Goal: Entertainment & Leisure: Consume media (video, audio)

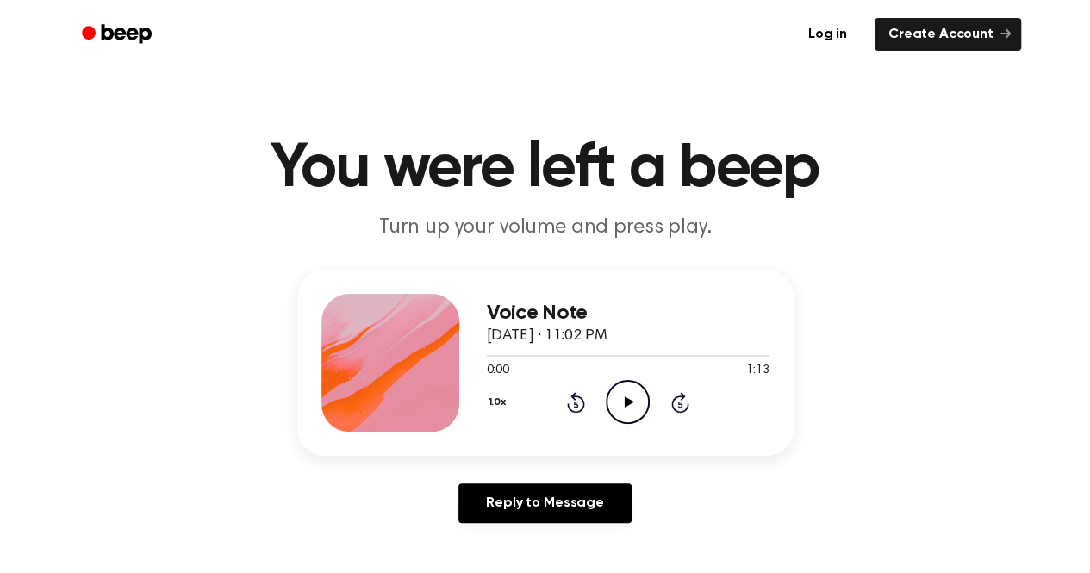
click at [621, 401] on icon "Play Audio" at bounding box center [627, 402] width 44 height 44
click at [587, 352] on div at bounding box center [628, 355] width 283 height 14
click at [546, 356] on div at bounding box center [538, 356] width 102 height 2
click at [577, 359] on div at bounding box center [628, 355] width 283 height 14
click at [635, 399] on icon "Pause Audio" at bounding box center [627, 402] width 44 height 44
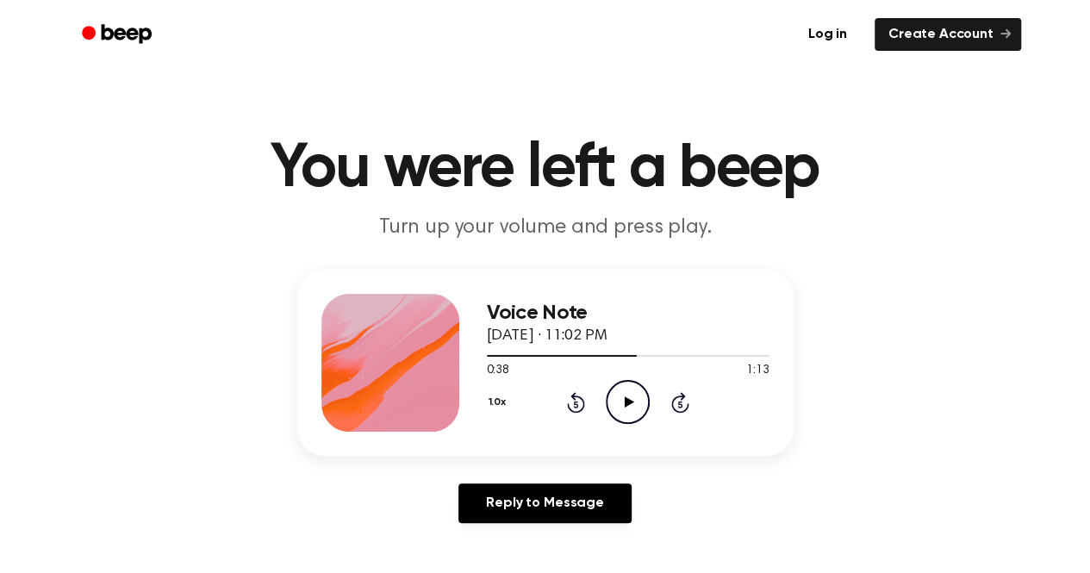
click at [578, 401] on icon "Rewind 5 seconds" at bounding box center [575, 402] width 19 height 22
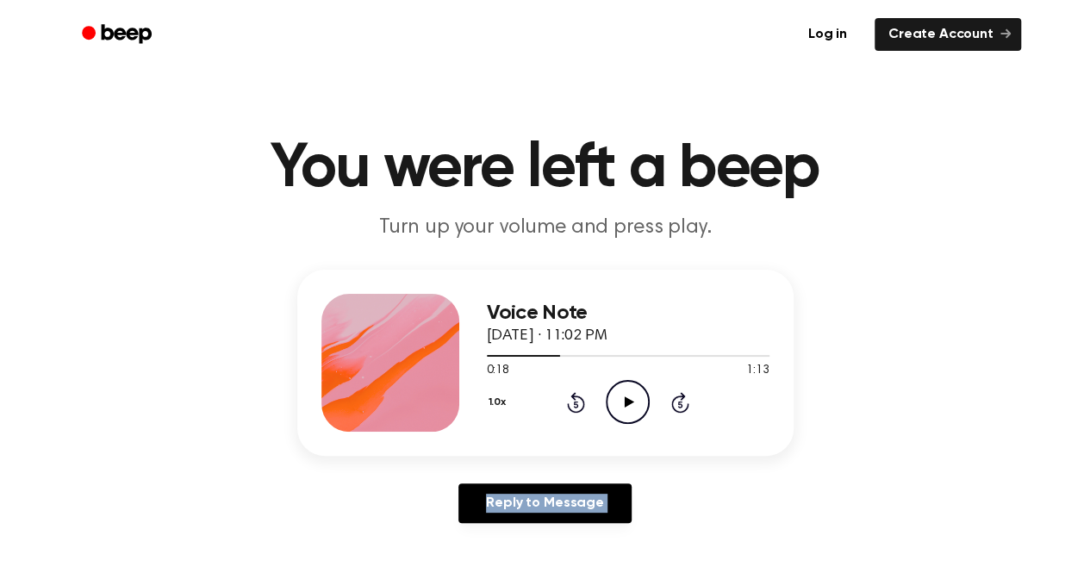
click at [578, 401] on icon "Rewind 5 seconds" at bounding box center [575, 402] width 19 height 22
click at [626, 352] on div at bounding box center [628, 355] width 283 height 14
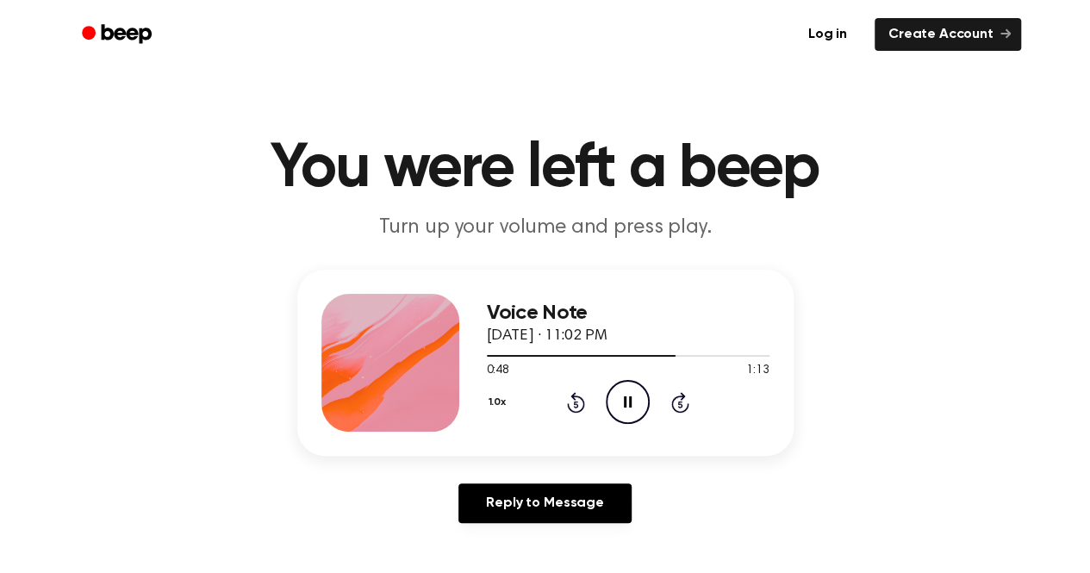
drag, startPoint x: 628, startPoint y: 409, endPoint x: 628, endPoint y: 379, distance: 30.1
click at [628, 408] on icon "Pause Audio" at bounding box center [627, 402] width 44 height 44
click at [568, 404] on icon at bounding box center [576, 402] width 18 height 21
click at [663, 399] on div "1.0x Rewind 5 seconds Play Audio Skip 5 seconds" at bounding box center [628, 402] width 283 height 44
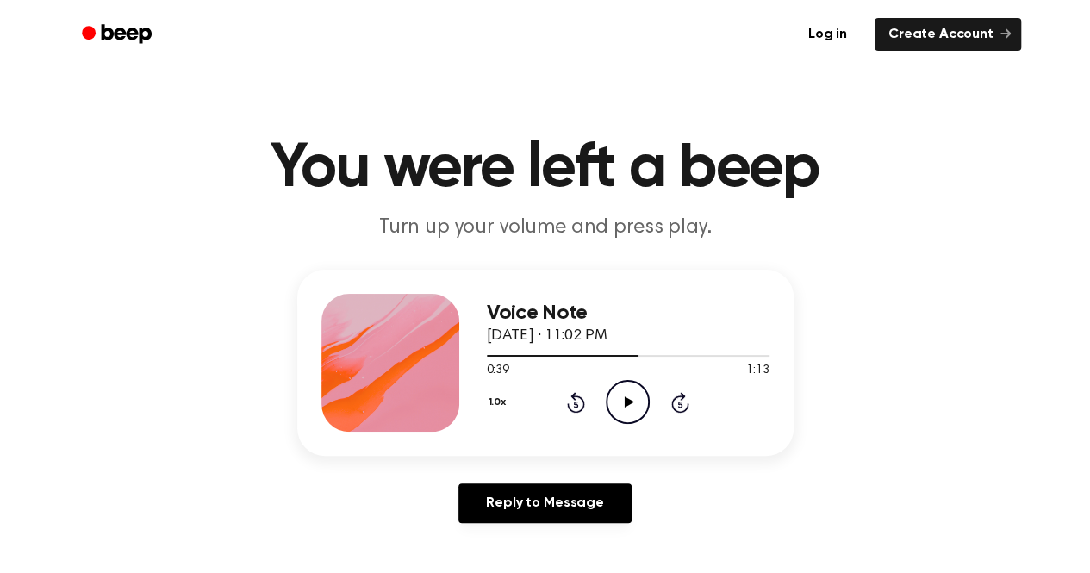
click at [663, 399] on div "1.0x Rewind 5 seconds Play Audio Skip 5 seconds" at bounding box center [628, 402] width 283 height 44
click at [686, 401] on icon "Skip 5 seconds" at bounding box center [679, 402] width 19 height 22
click at [617, 402] on icon "Play Audio" at bounding box center [627, 402] width 44 height 44
click at [643, 402] on icon "Play Audio" at bounding box center [627, 402] width 44 height 44
click at [627, 401] on icon at bounding box center [628, 401] width 9 height 11
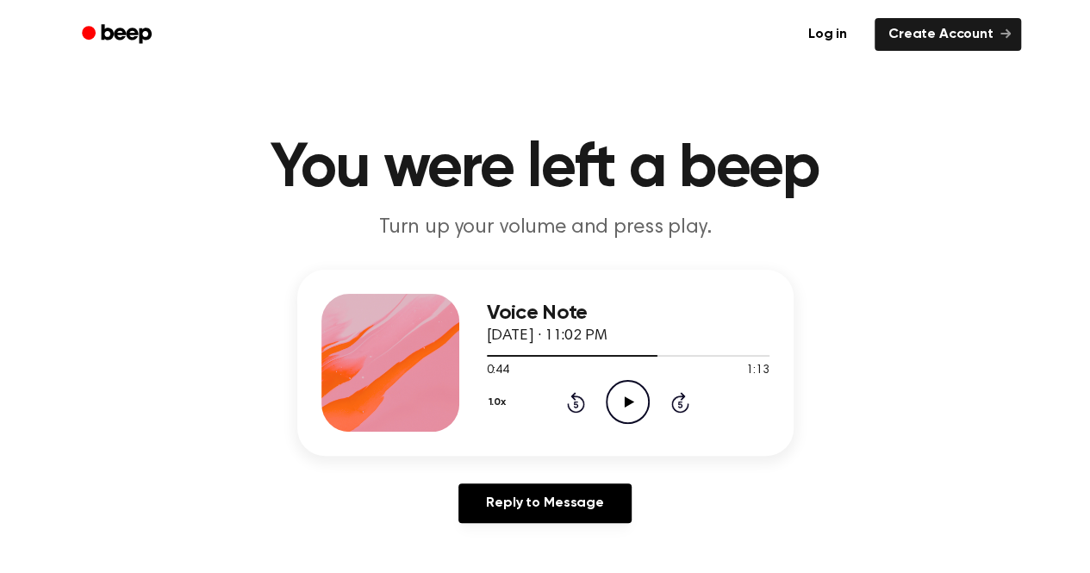
click at [627, 401] on icon at bounding box center [628, 401] width 9 height 11
click at [627, 401] on icon "Pause Audio" at bounding box center [627, 402] width 44 height 44
click at [567, 407] on icon "Rewind 5 seconds" at bounding box center [575, 402] width 19 height 22
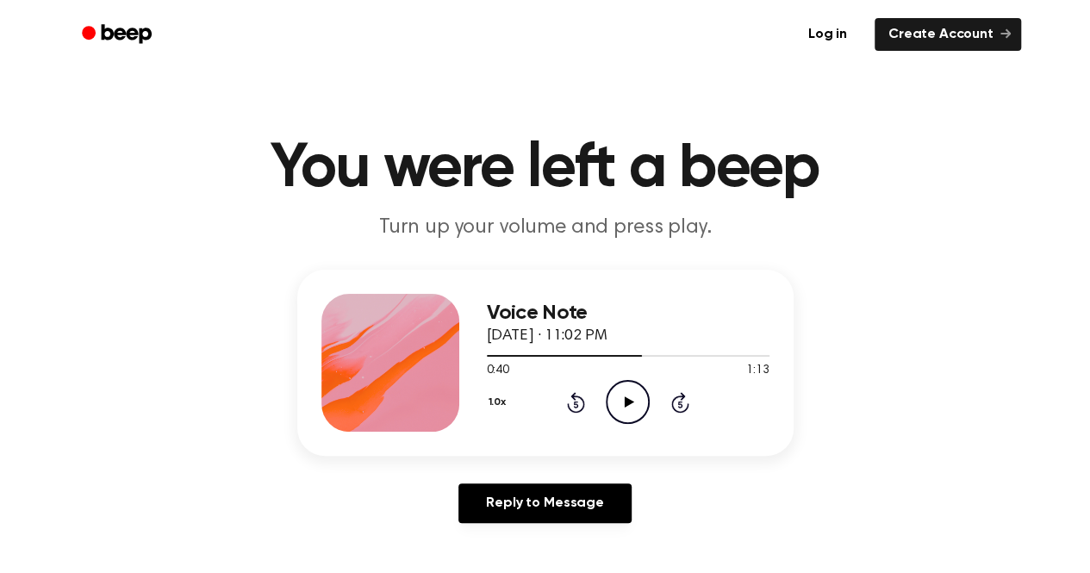
click at [580, 401] on icon "Rewind 5 seconds" at bounding box center [575, 402] width 19 height 22
click at [580, 402] on icon "Rewind 5 seconds" at bounding box center [575, 402] width 19 height 22
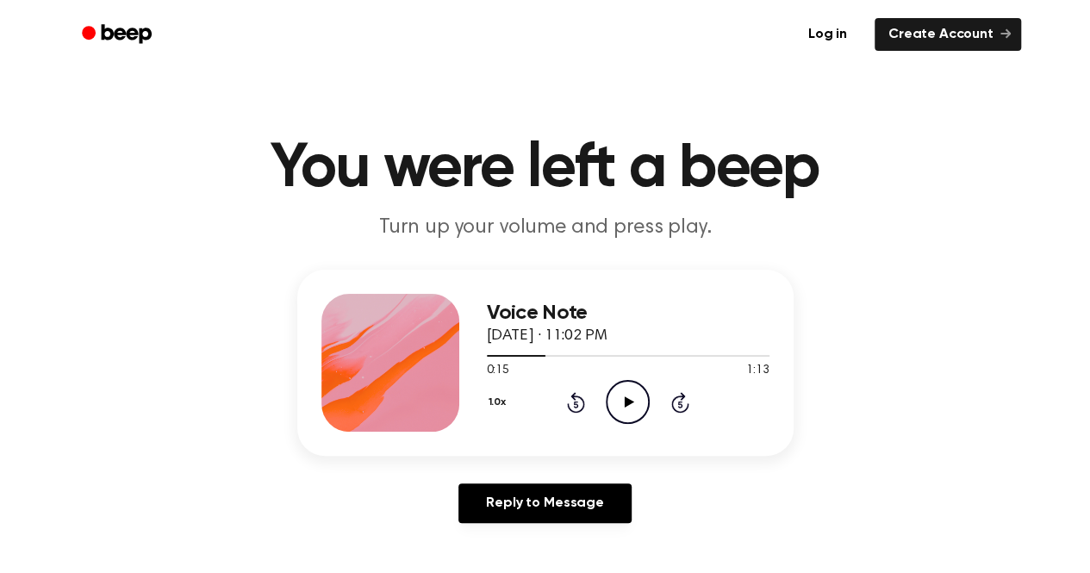
click at [580, 402] on icon "Rewind 5 seconds" at bounding box center [575, 402] width 19 height 22
click at [784, 525] on div "Reply to Message" at bounding box center [545, 509] width 496 height 53
click at [628, 416] on icon "Play Audio" at bounding box center [627, 402] width 44 height 44
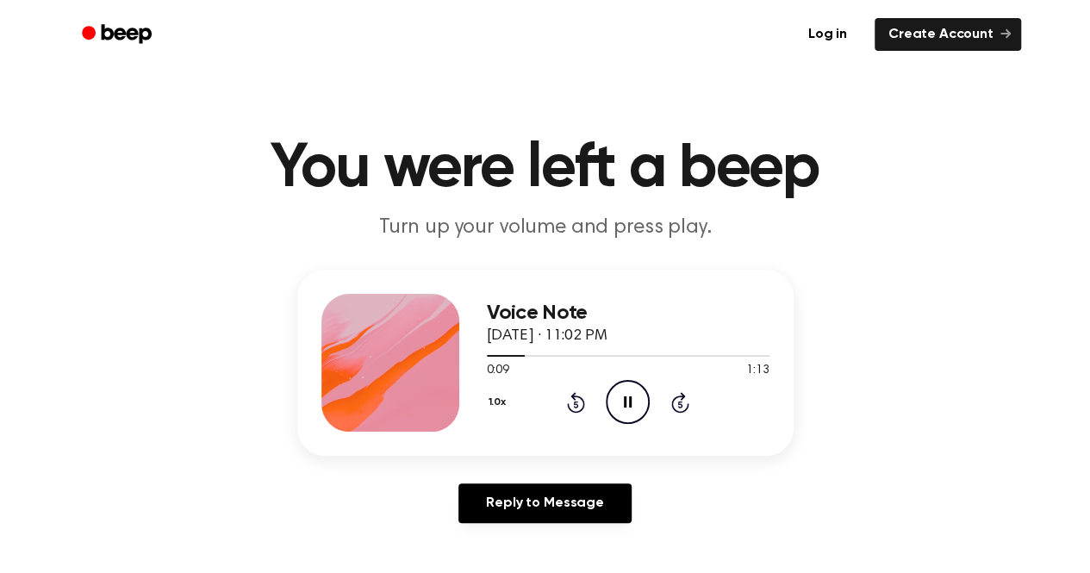
click at [603, 407] on div "1.0x Rewind 5 seconds Pause Audio Skip 5 seconds" at bounding box center [628, 402] width 283 height 44
click at [636, 401] on icon "Pause Audio" at bounding box center [627, 402] width 44 height 44
click at [624, 404] on icon "Play Audio" at bounding box center [627, 402] width 44 height 44
click at [632, 399] on icon "Pause Audio" at bounding box center [627, 402] width 44 height 44
click at [581, 405] on icon "Rewind 5 seconds" at bounding box center [575, 402] width 19 height 22
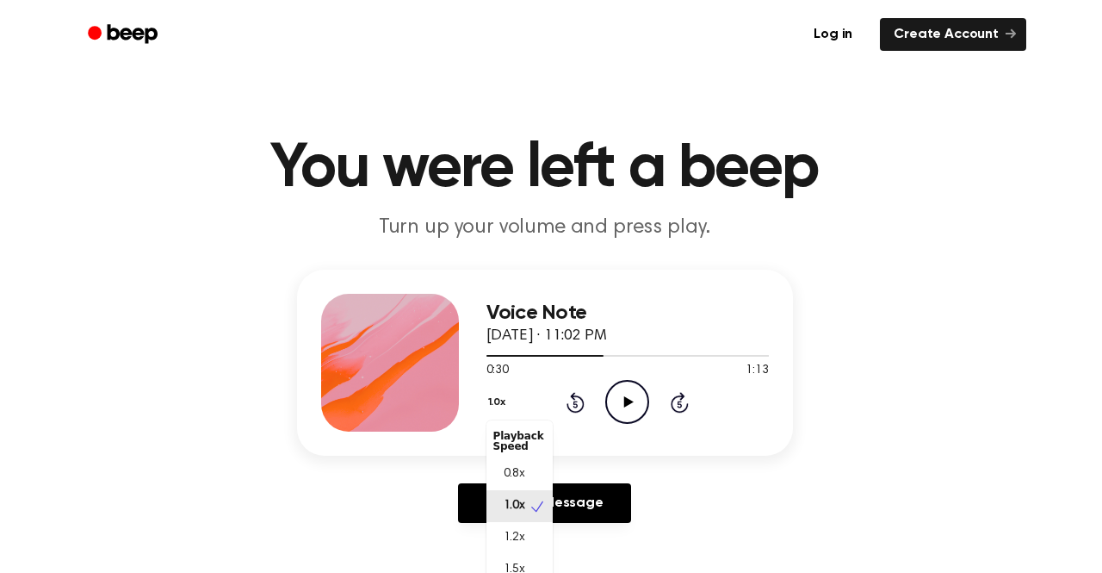
click at [494, 399] on button "1.0x" at bounding box center [500, 402] width 26 height 29
click at [507, 465] on span "0.8x" at bounding box center [515, 474] width 22 height 18
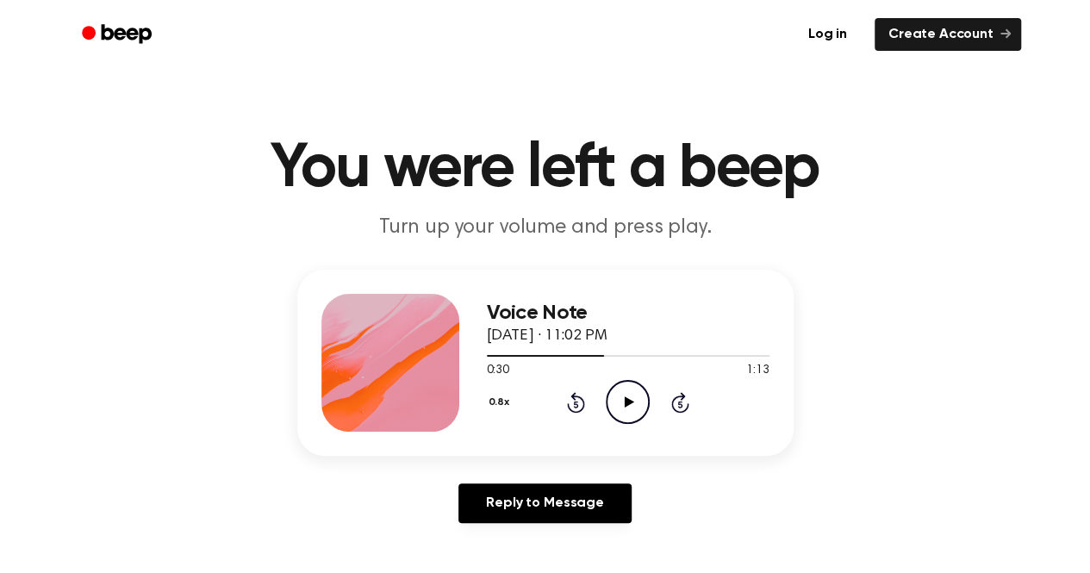
click at [575, 397] on icon "Rewind 5 seconds" at bounding box center [575, 402] width 19 height 22
click at [631, 406] on icon "Play Audio" at bounding box center [627, 402] width 44 height 44
click at [566, 402] on icon "Rewind 5 seconds" at bounding box center [575, 402] width 19 height 22
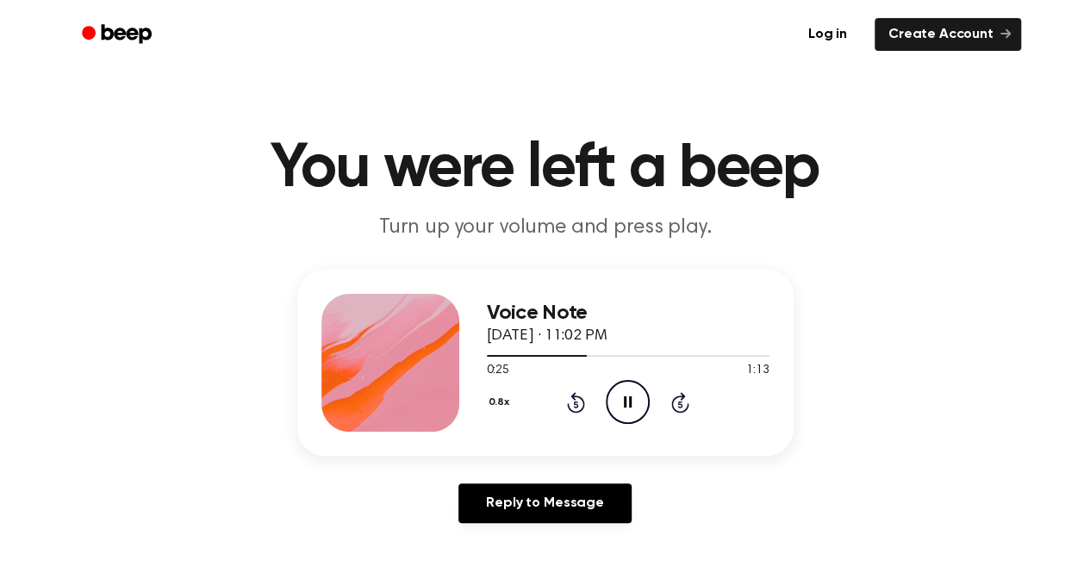
click at [625, 404] on icon at bounding box center [628, 401] width 8 height 11
click at [624, 399] on icon "Play Audio" at bounding box center [627, 402] width 44 height 44
click at [624, 399] on icon at bounding box center [628, 401] width 8 height 11
click at [615, 406] on icon "Play Audio" at bounding box center [627, 402] width 44 height 44
click at [574, 391] on icon "Rewind 5 seconds" at bounding box center [575, 402] width 19 height 22
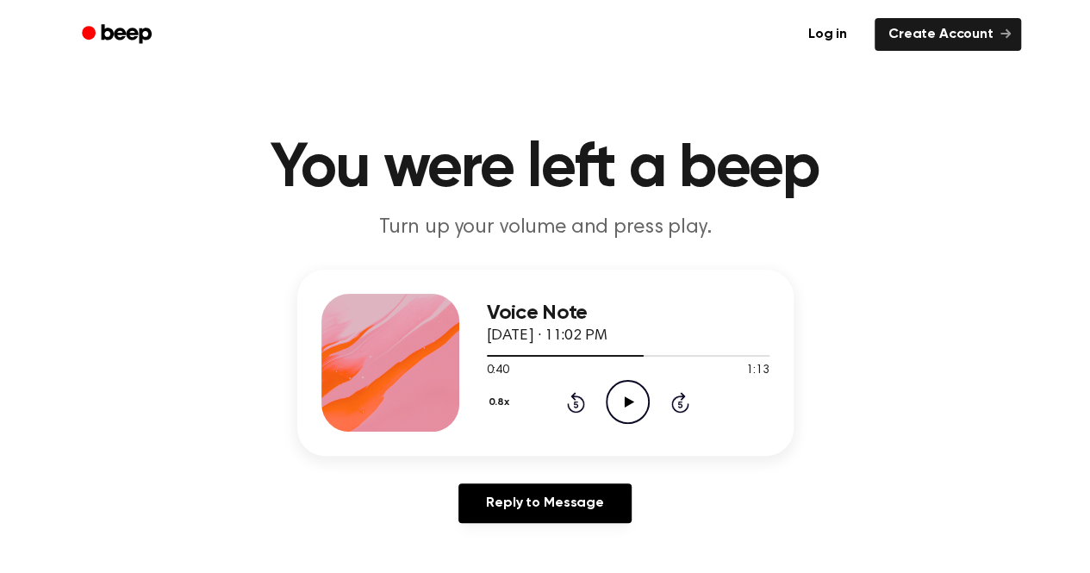
click at [555, 407] on div "0.8x Rewind 5 seconds Play Audio Skip 5 seconds" at bounding box center [628, 402] width 283 height 44
click at [575, 404] on icon at bounding box center [576, 404] width 4 height 7
click at [634, 404] on icon "Play Audio" at bounding box center [627, 402] width 44 height 44
click at [632, 401] on icon "Pause Audio" at bounding box center [627, 402] width 44 height 44
click at [574, 407] on icon at bounding box center [576, 404] width 4 height 7
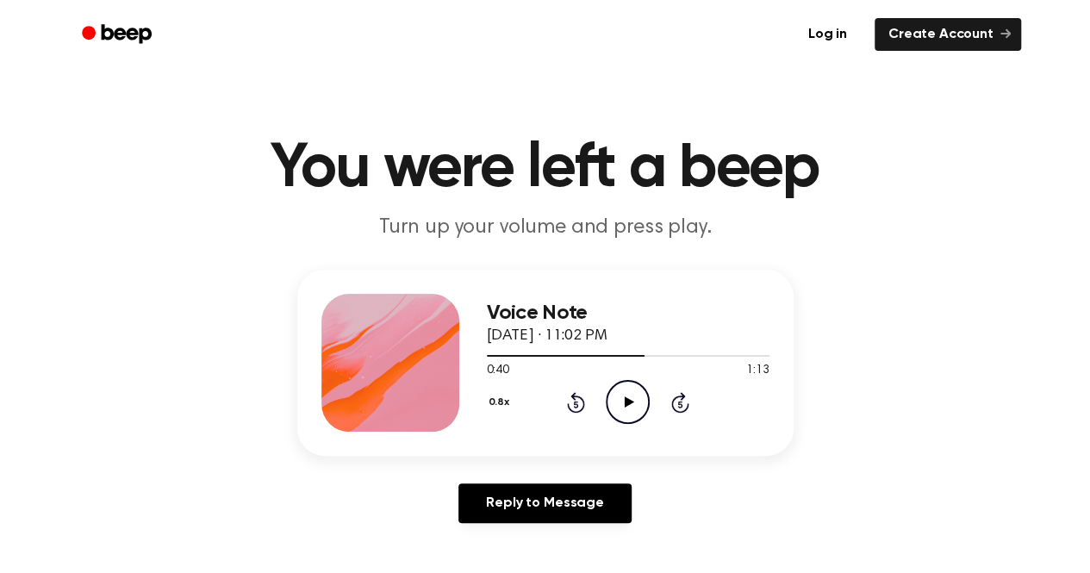
click at [612, 401] on icon "Play Audio" at bounding box center [627, 402] width 44 height 44
click at [568, 401] on icon "Rewind 5 seconds" at bounding box center [575, 402] width 19 height 22
click at [575, 405] on icon "Rewind 5 seconds" at bounding box center [575, 402] width 19 height 22
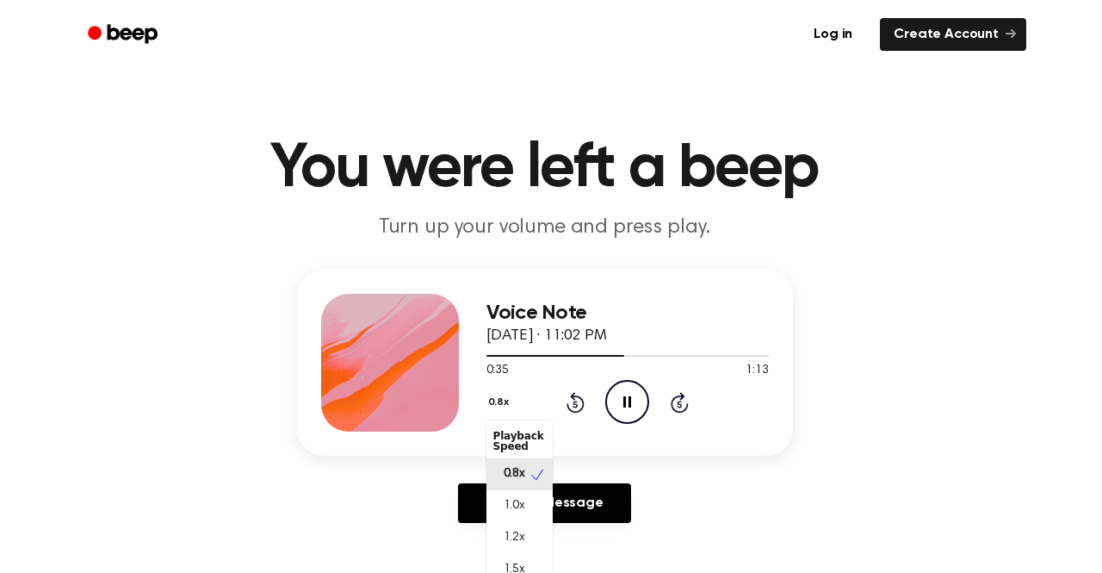
click at [499, 395] on button "0.8x" at bounding box center [501, 402] width 29 height 29
click at [532, 428] on div "Playback Speed" at bounding box center [520, 441] width 66 height 34
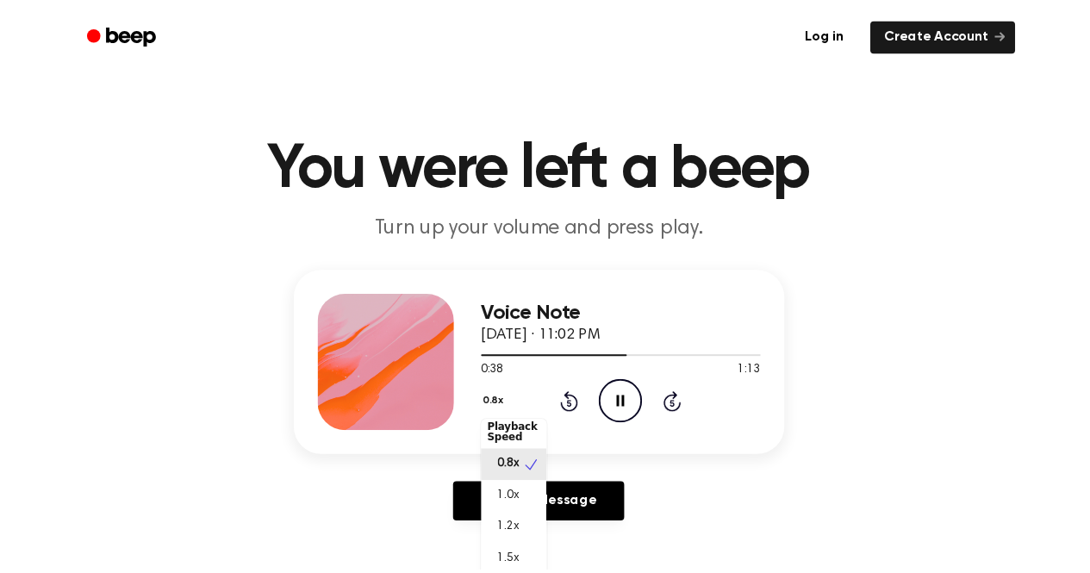
scroll to position [7, 0]
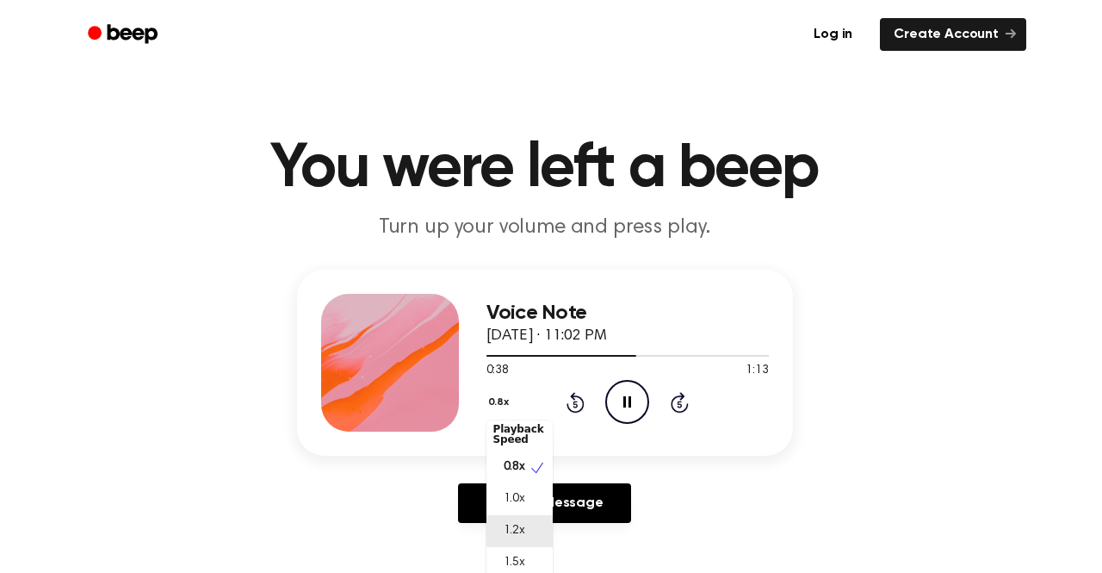
click at [525, 531] on div "1.2x" at bounding box center [520, 531] width 66 height 32
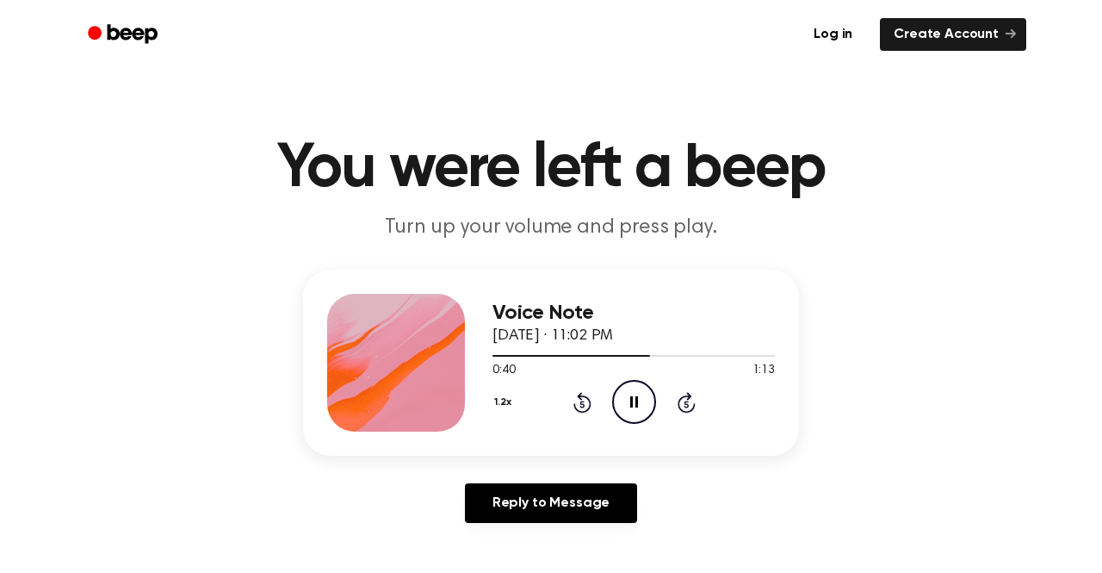
click at [493, 392] on button "1.2x" at bounding box center [505, 402] width 25 height 29
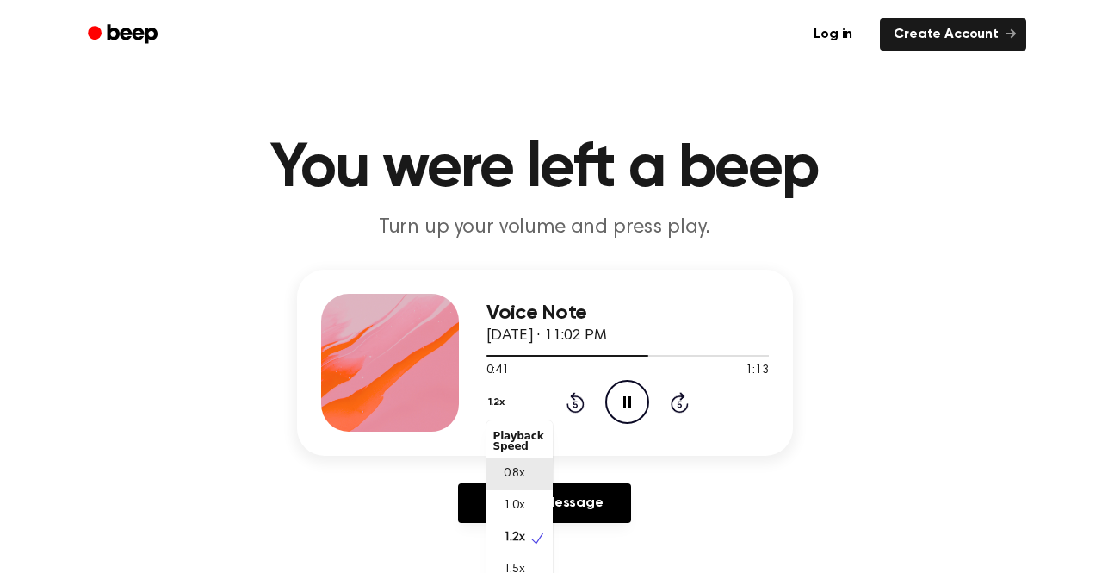
click at [517, 463] on div "0.8x" at bounding box center [520, 474] width 66 height 32
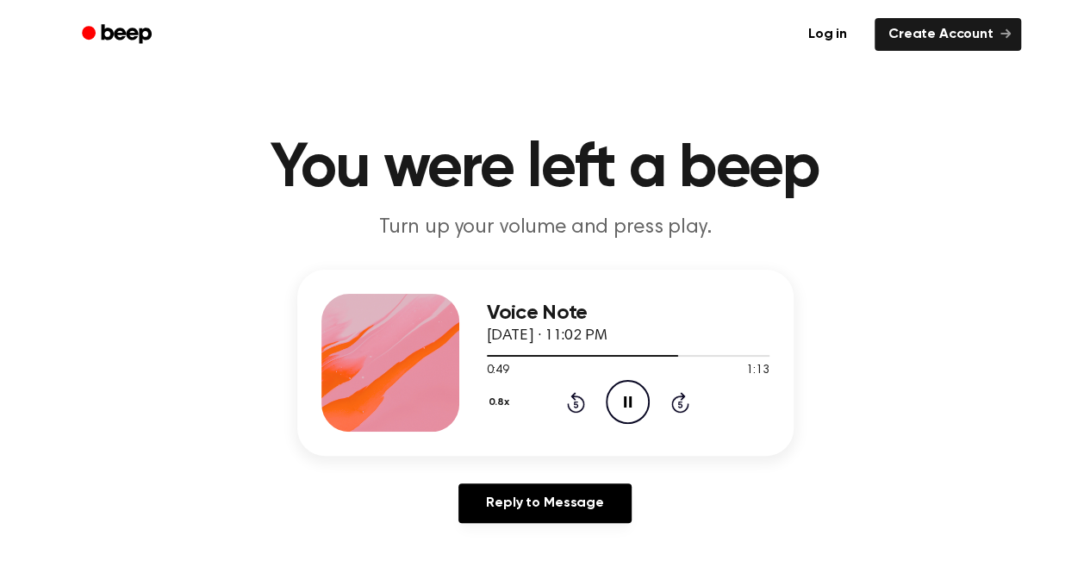
click at [580, 405] on icon "Rewind 5 seconds" at bounding box center [575, 402] width 19 height 22
click at [613, 405] on icon "Play Audio" at bounding box center [627, 402] width 44 height 44
click at [639, 348] on div at bounding box center [628, 355] width 283 height 14
